Goal: Task Accomplishment & Management: Complete application form

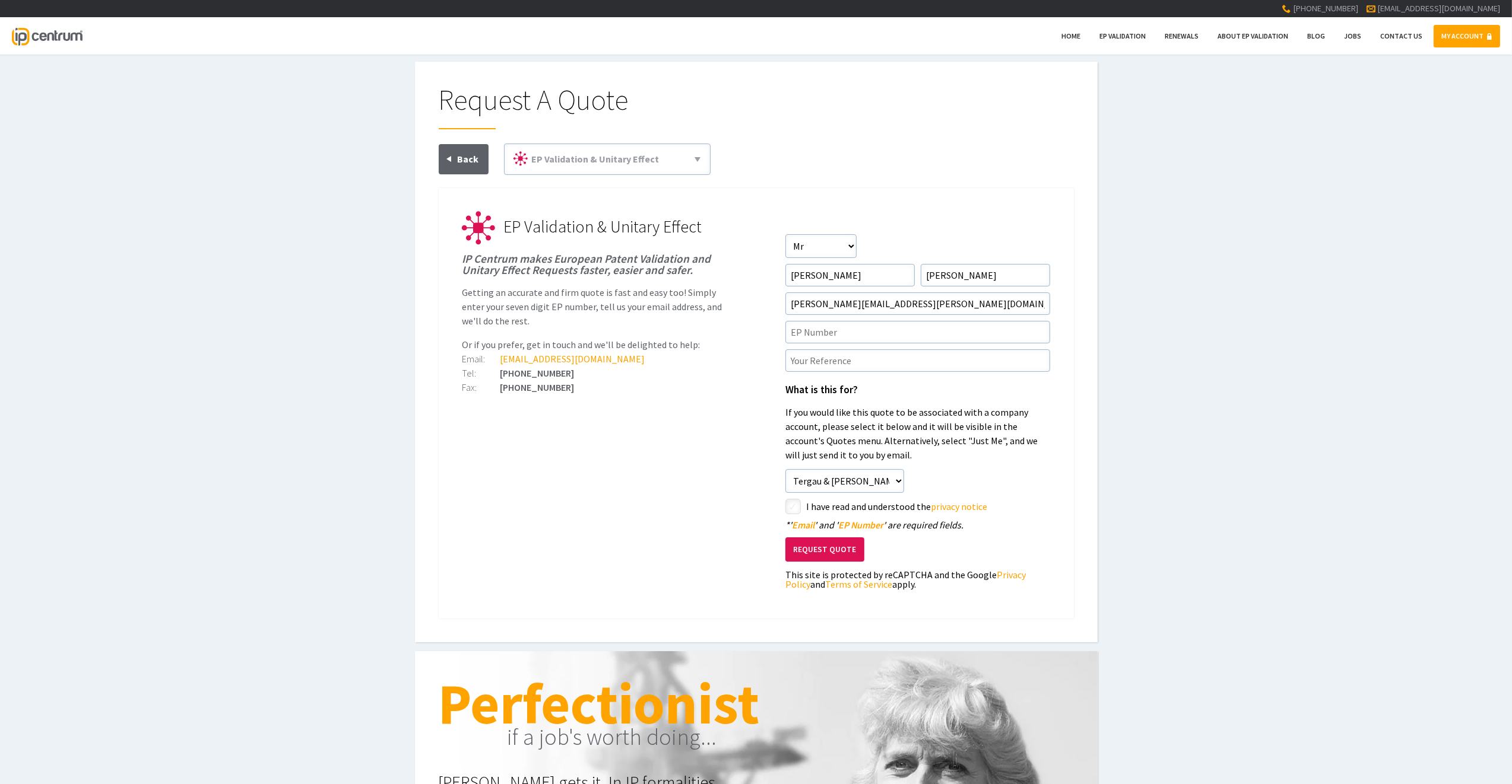
click at [341, 326] on div "Request A Quote EP Validation & Unitary Effect 71(3) Claims Translations Unitar…" at bounding box center [756, 352] width 1512 height 581
click at [849, 336] on input"] "text" at bounding box center [918, 332] width 265 height 22
paste input"] "3938680"
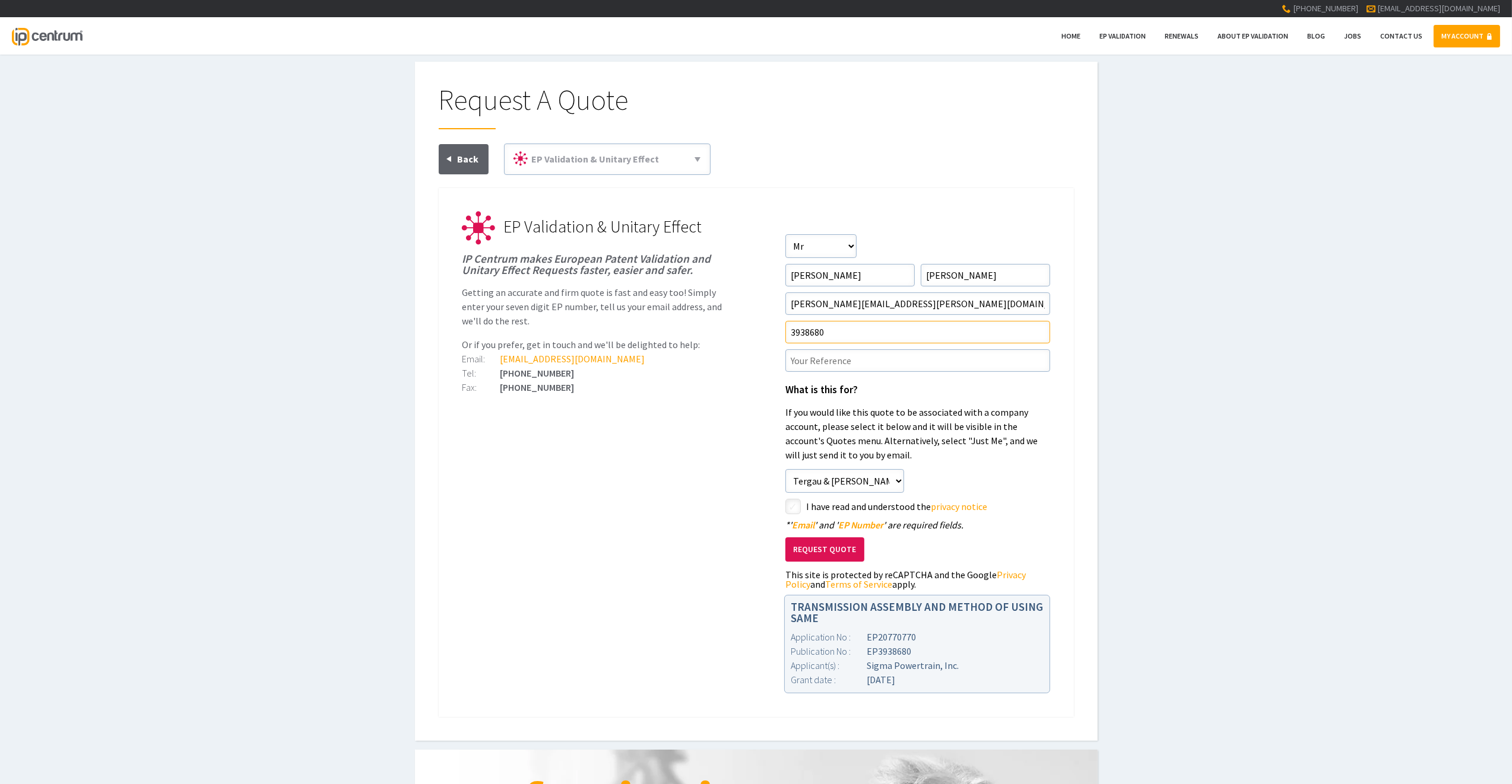
type input"] "3938680"
click at [263, 379] on div "Request A Quote EP Validation & Unitary Effect 71(3) Claims Translations Unitar…" at bounding box center [756, 401] width 1512 height 679
click at [829, 352] on input"] "text" at bounding box center [918, 360] width 265 height 22
paste input"] "P210362P-E"
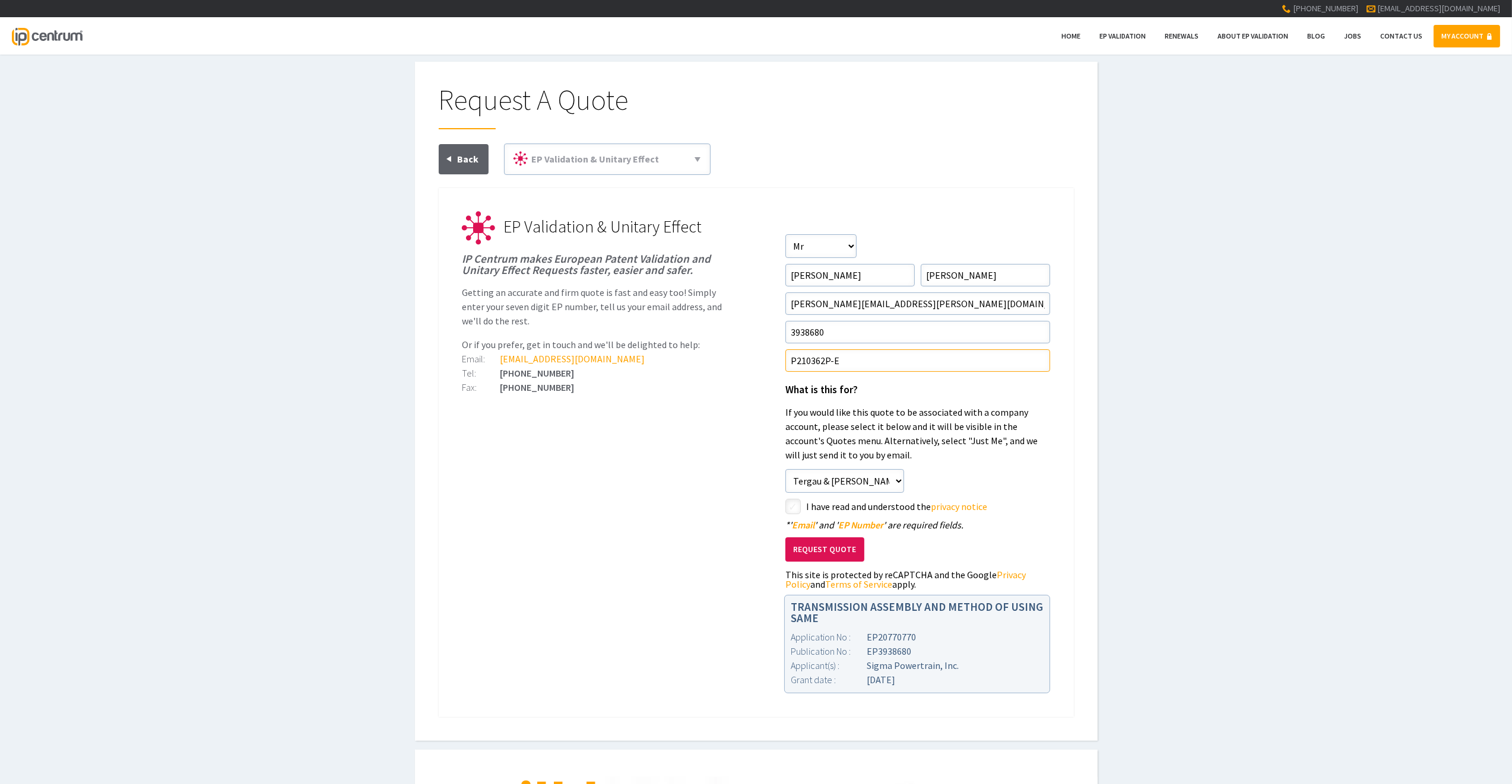
type input"] "P210362P-E"
click at [789, 507] on input"] "checkbox" at bounding box center [794, 508] width 15 height 15
checkbox input"] "true"
click at [814, 550] on button "Request Quote" at bounding box center [824, 550] width 79 height 24
